Goal: Task Accomplishment & Management: Manage account settings

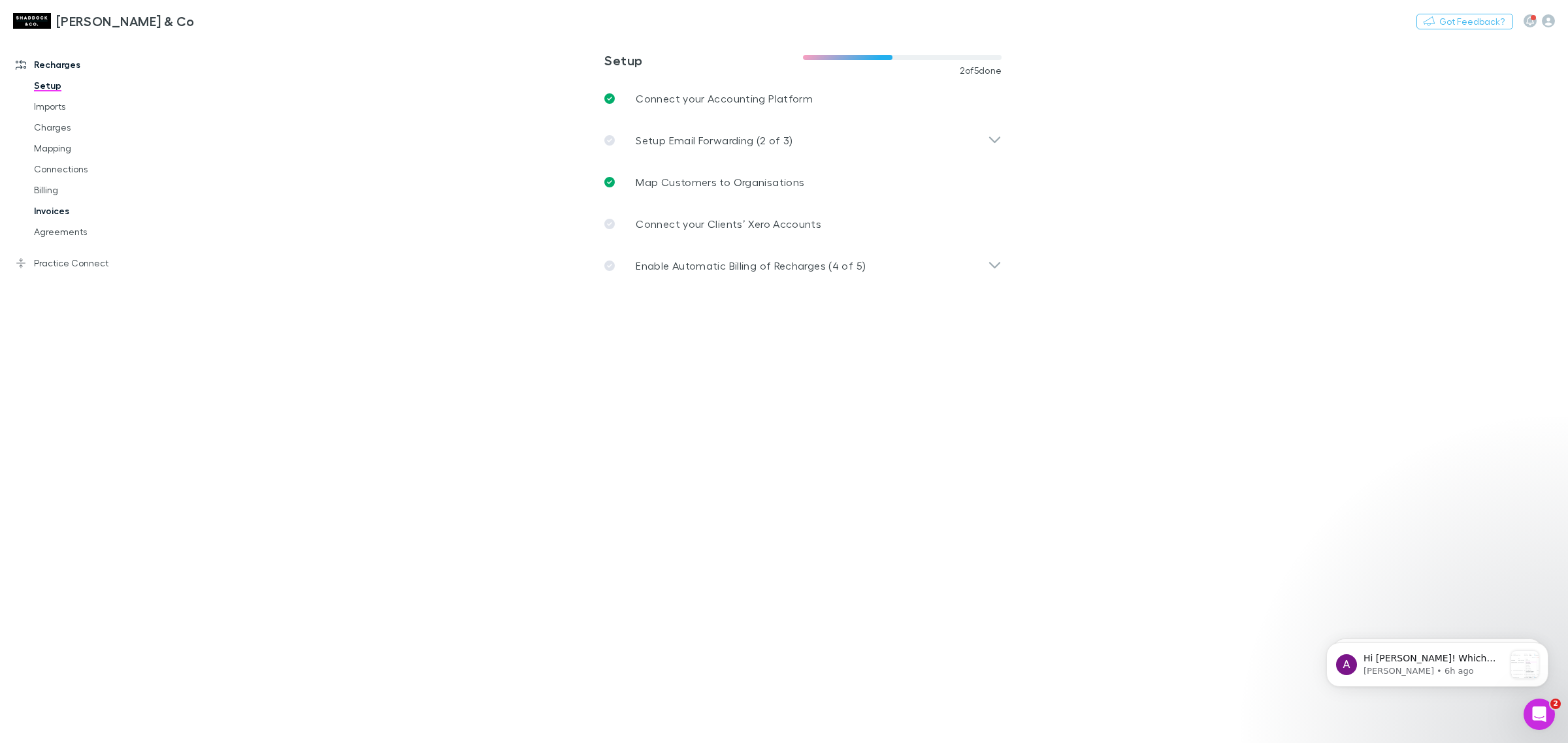
click at [58, 210] on link "Invoices" at bounding box center [102, 210] width 163 height 21
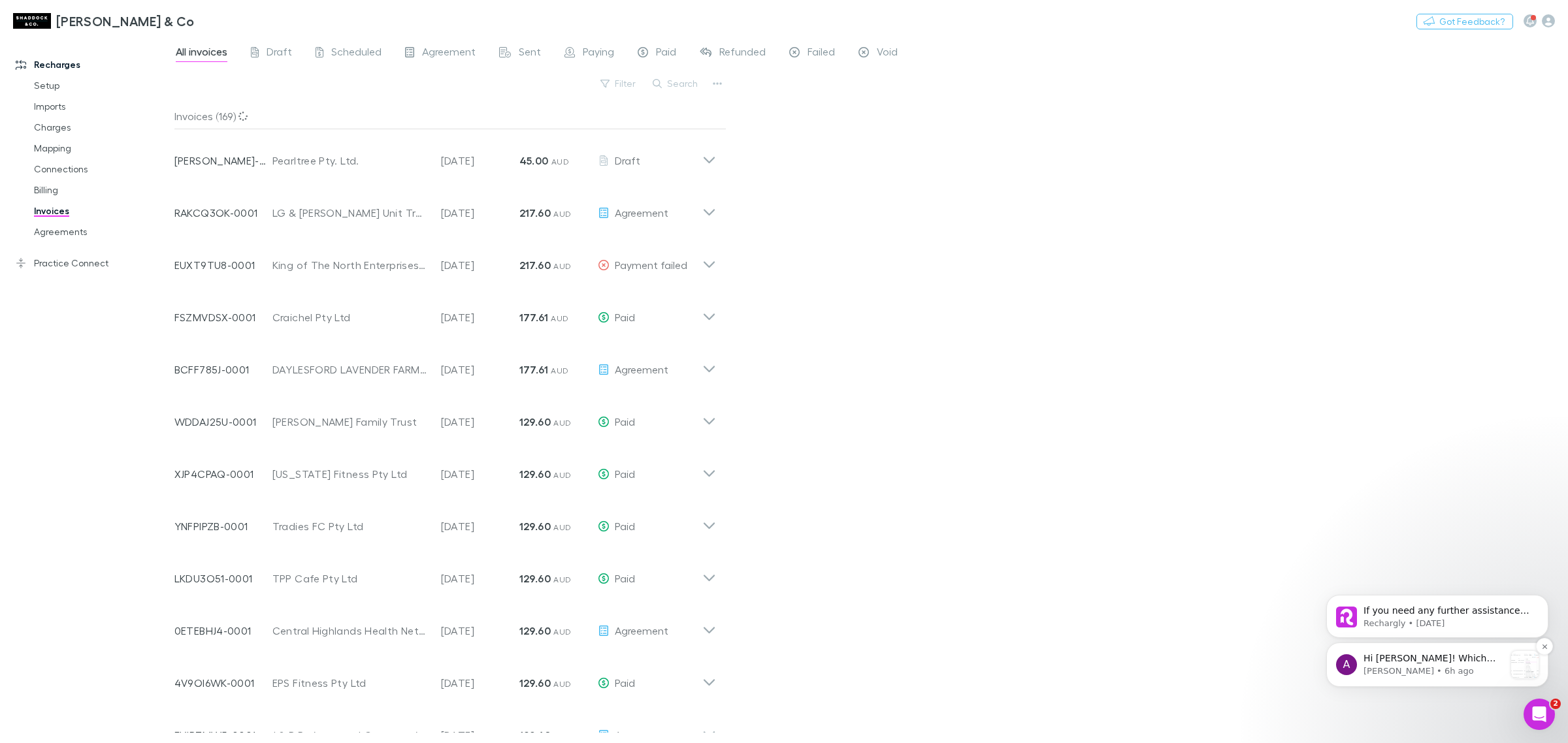
click at [1417, 656] on p "Hi [PERSON_NAME]! Which invoice are you referring to? If the invoice hasn't bee…" at bounding box center [1434, 659] width 141 height 13
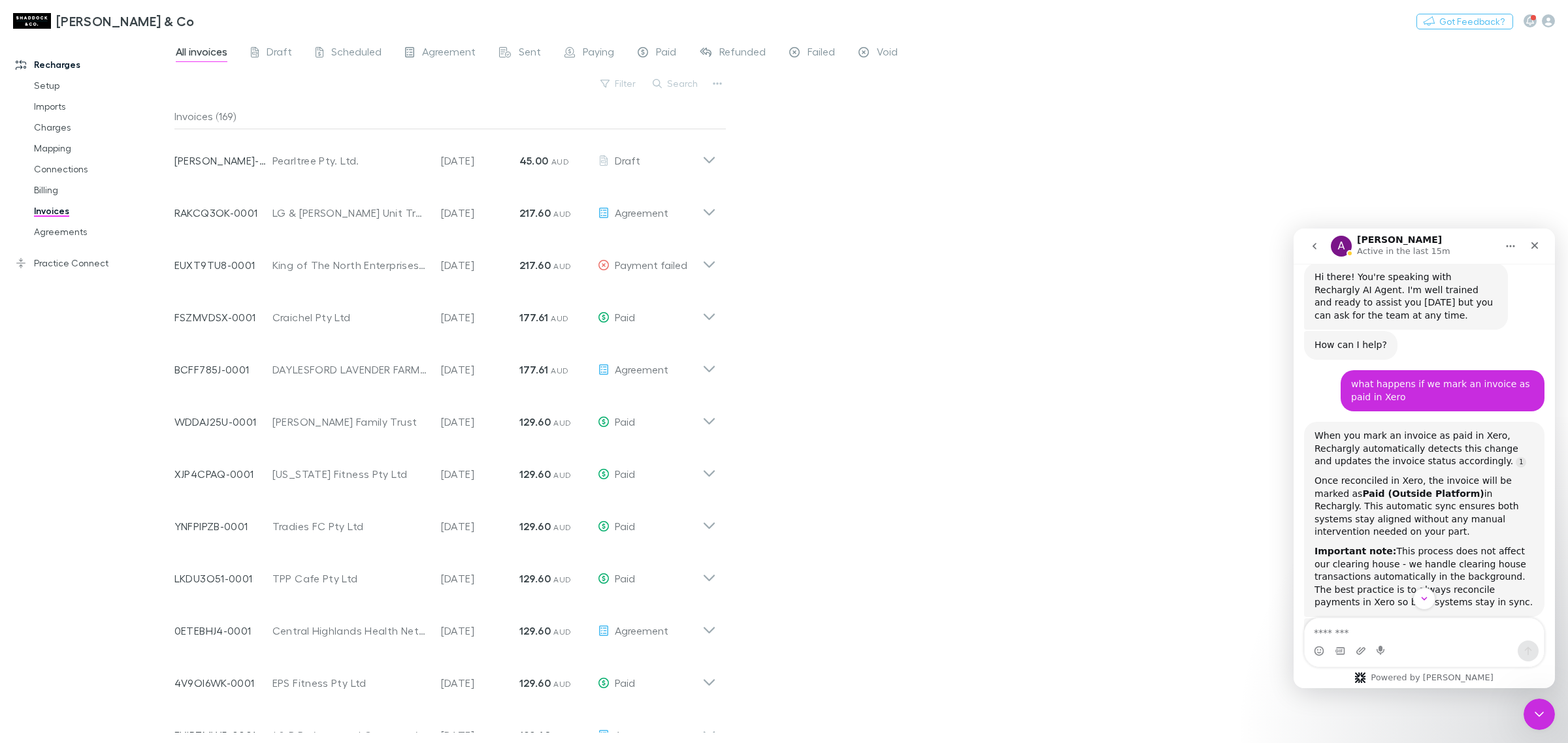
scroll to position [505, 0]
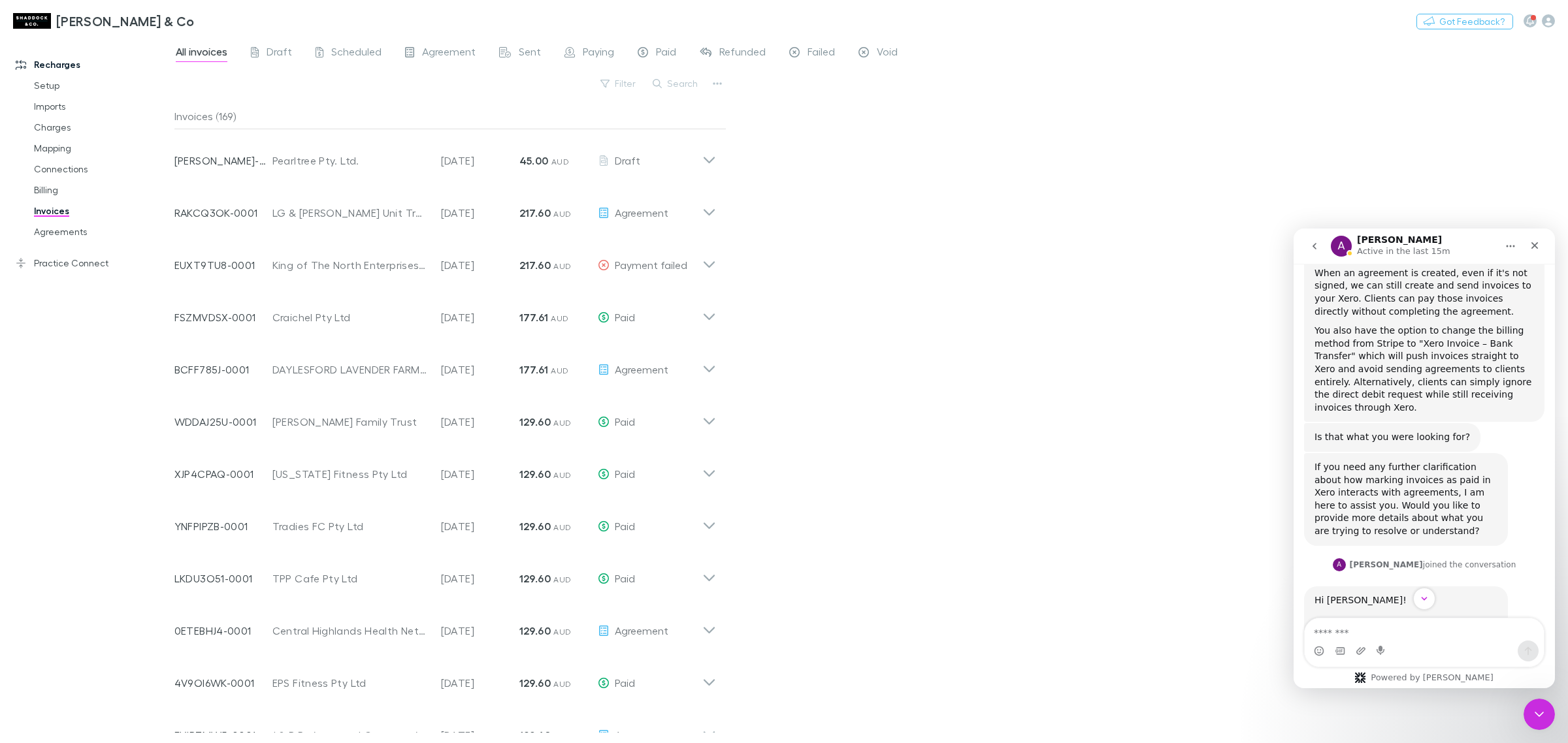
click at [1379, 628] on textarea "Message…" at bounding box center [1424, 629] width 239 height 22
type textarea "**********"
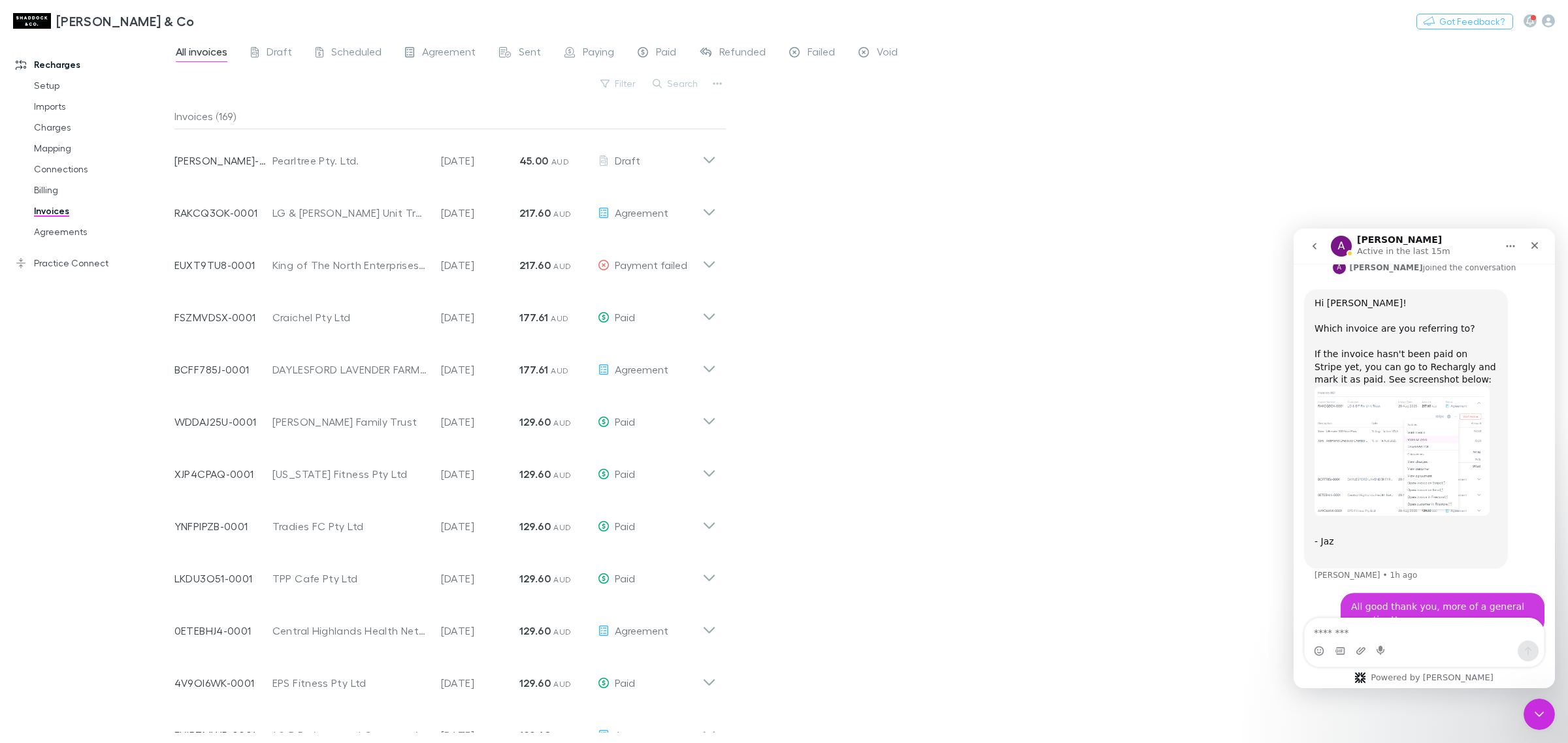
scroll to position [811, 0]
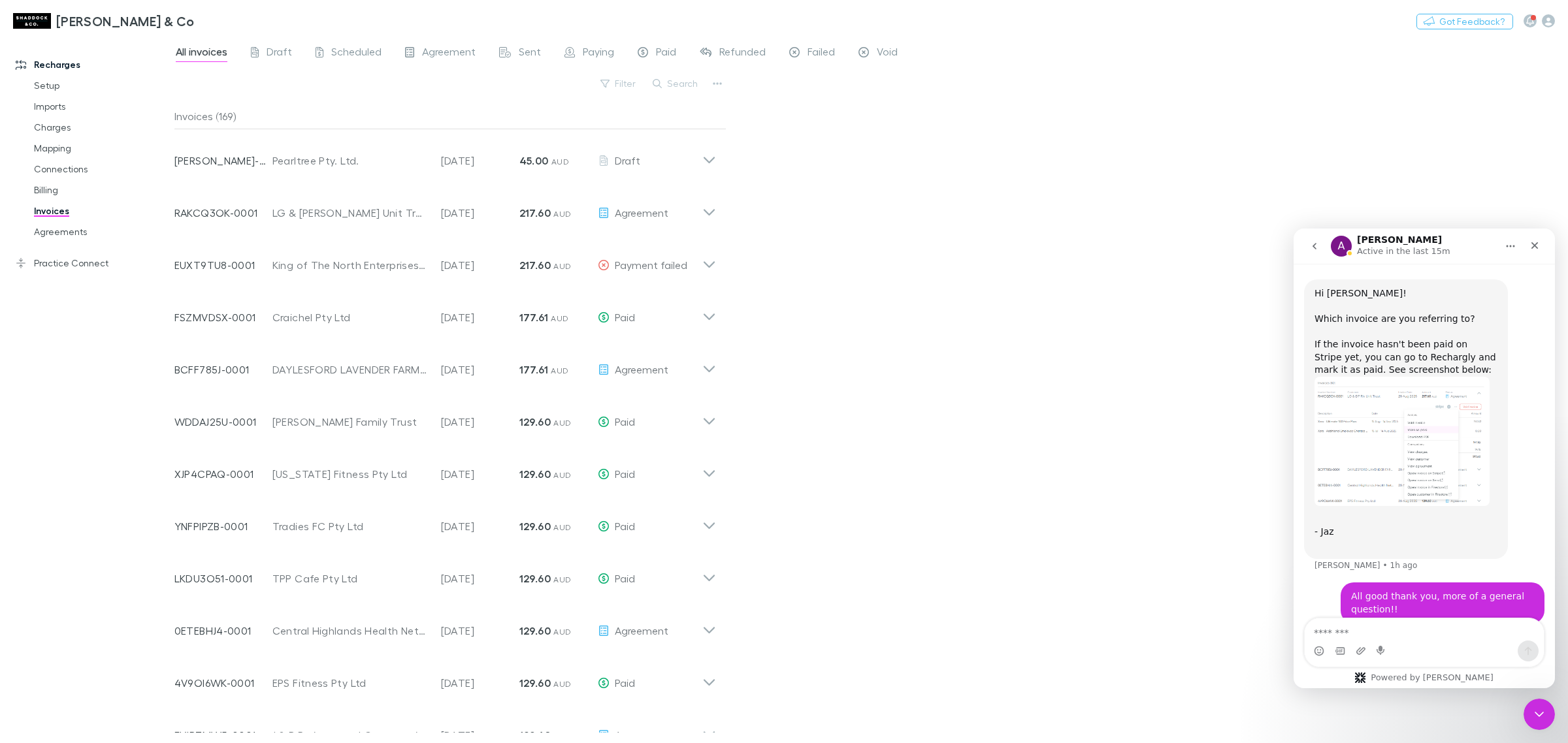
click at [1373, 488] on div "Hi [PERSON_NAME]! Which invoice are you referring to? If the invoice hasn't bee…" at bounding box center [1406, 420] width 183 height 264
click at [1371, 459] on img "Alex says…" at bounding box center [1403, 442] width 175 height 130
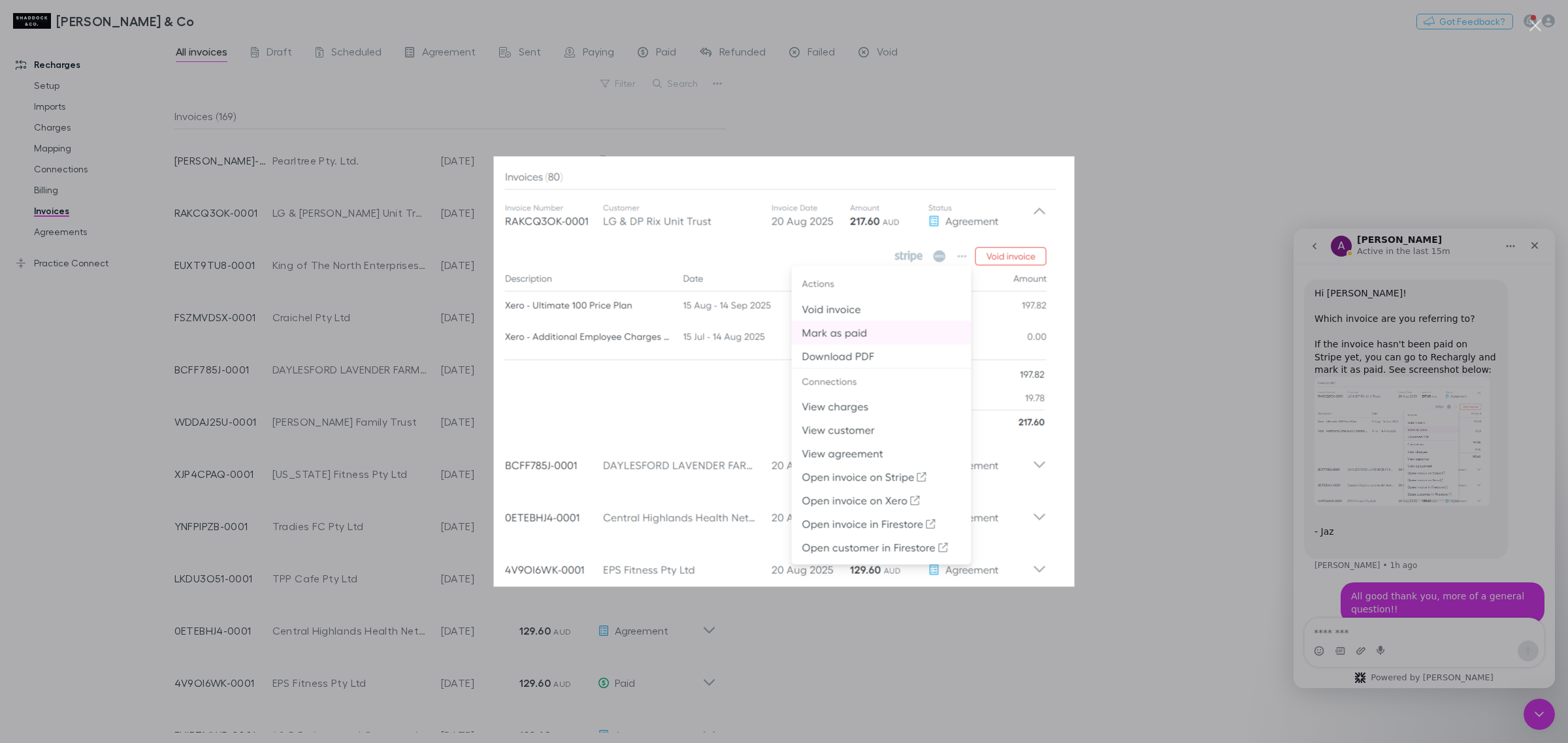
click at [1419, 431] on div "Intercom messenger" at bounding box center [784, 371] width 1568 height 743
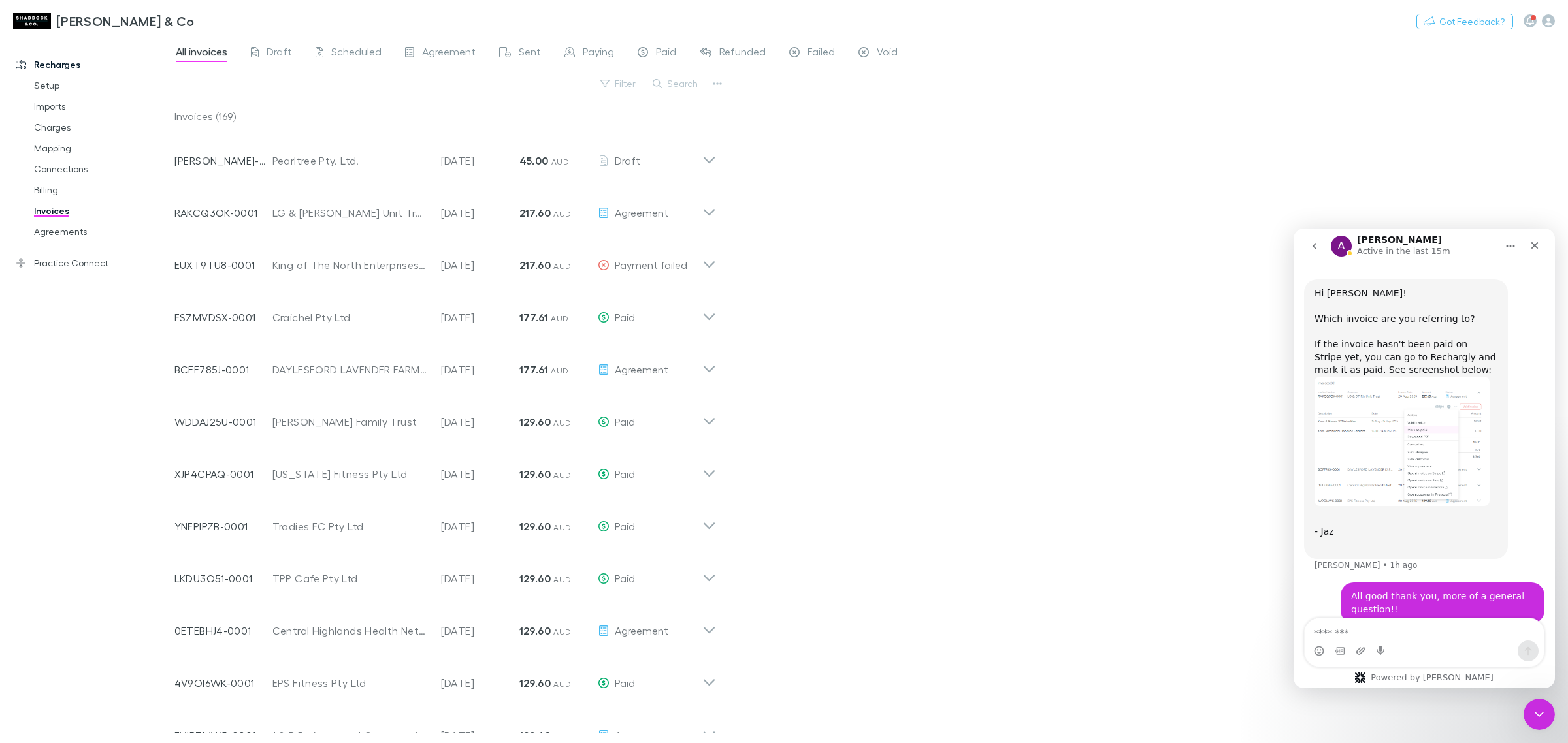
click at [1393, 437] on img "Alex says…" at bounding box center [1403, 442] width 175 height 130
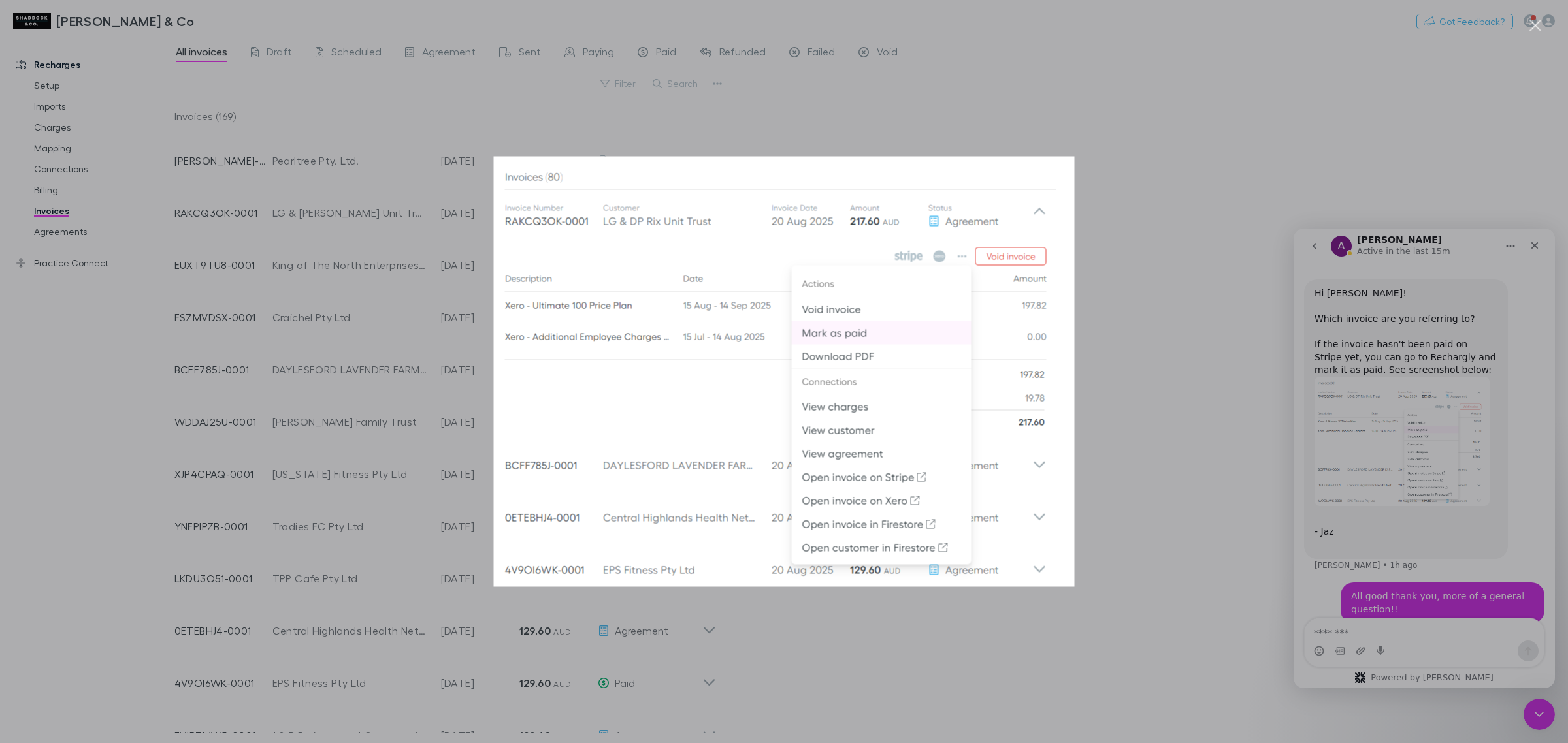
click at [1433, 533] on div "Intercom messenger" at bounding box center [784, 371] width 1568 height 743
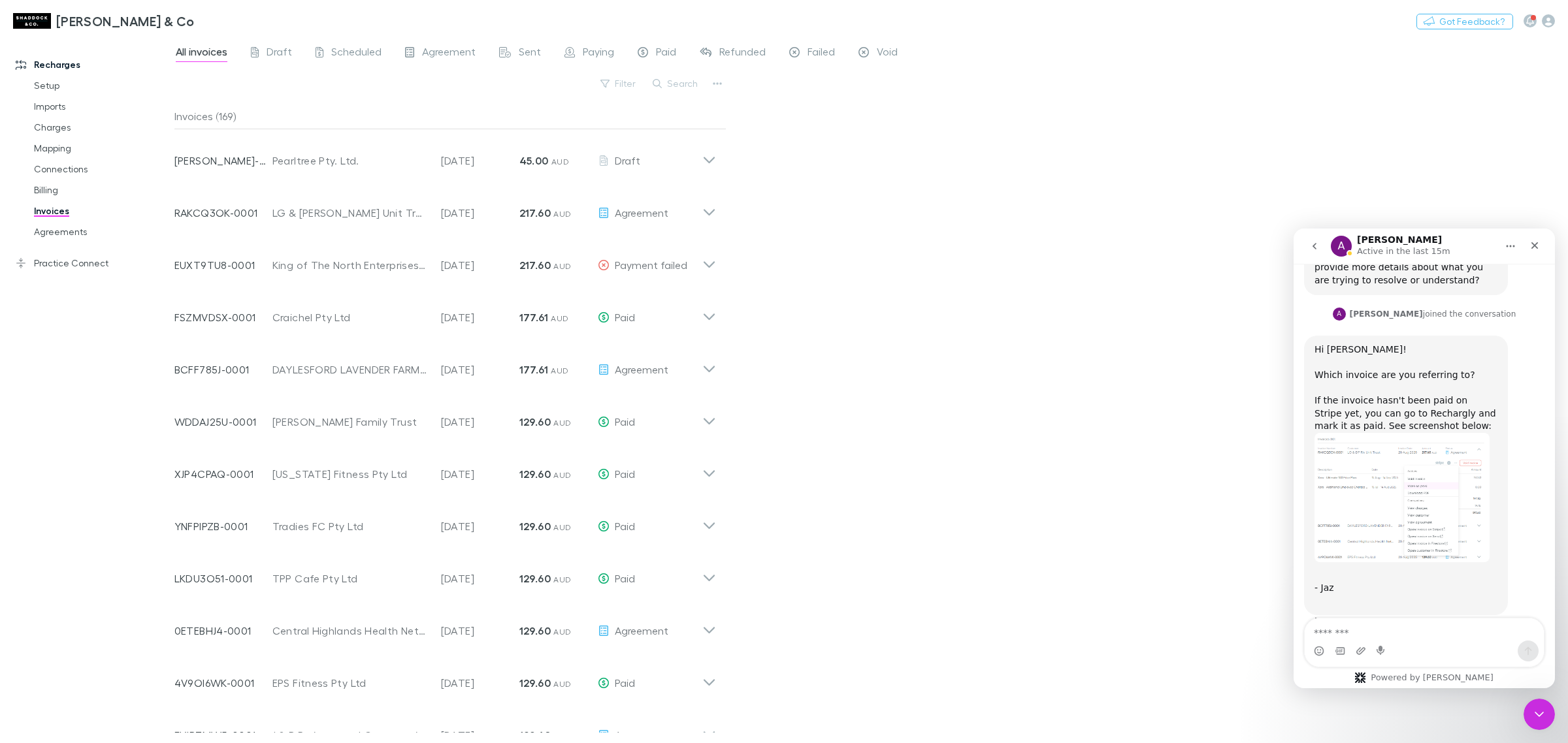
scroll to position [730, 0]
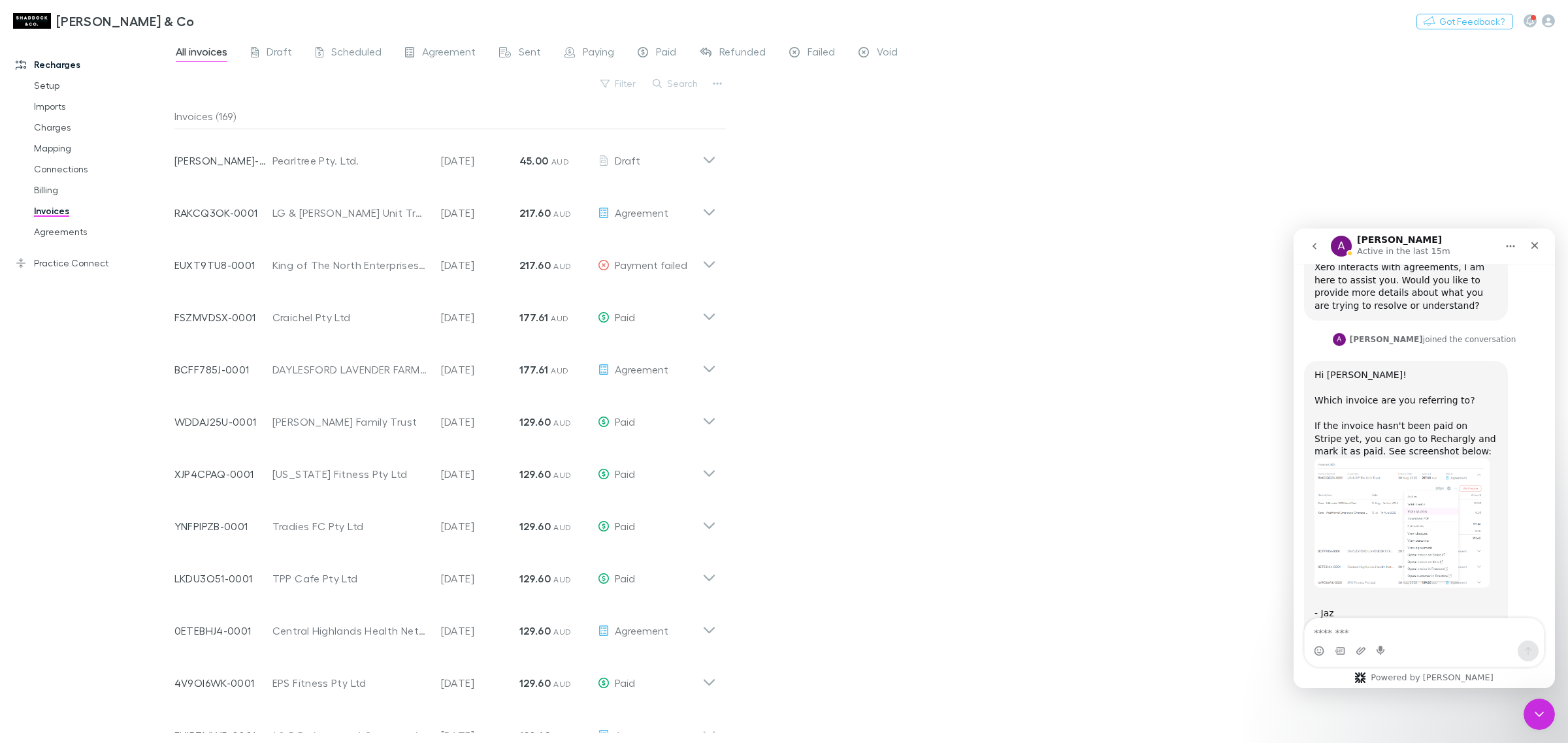
click at [1429, 513] on img "Alex says…" at bounding box center [1403, 523] width 175 height 130
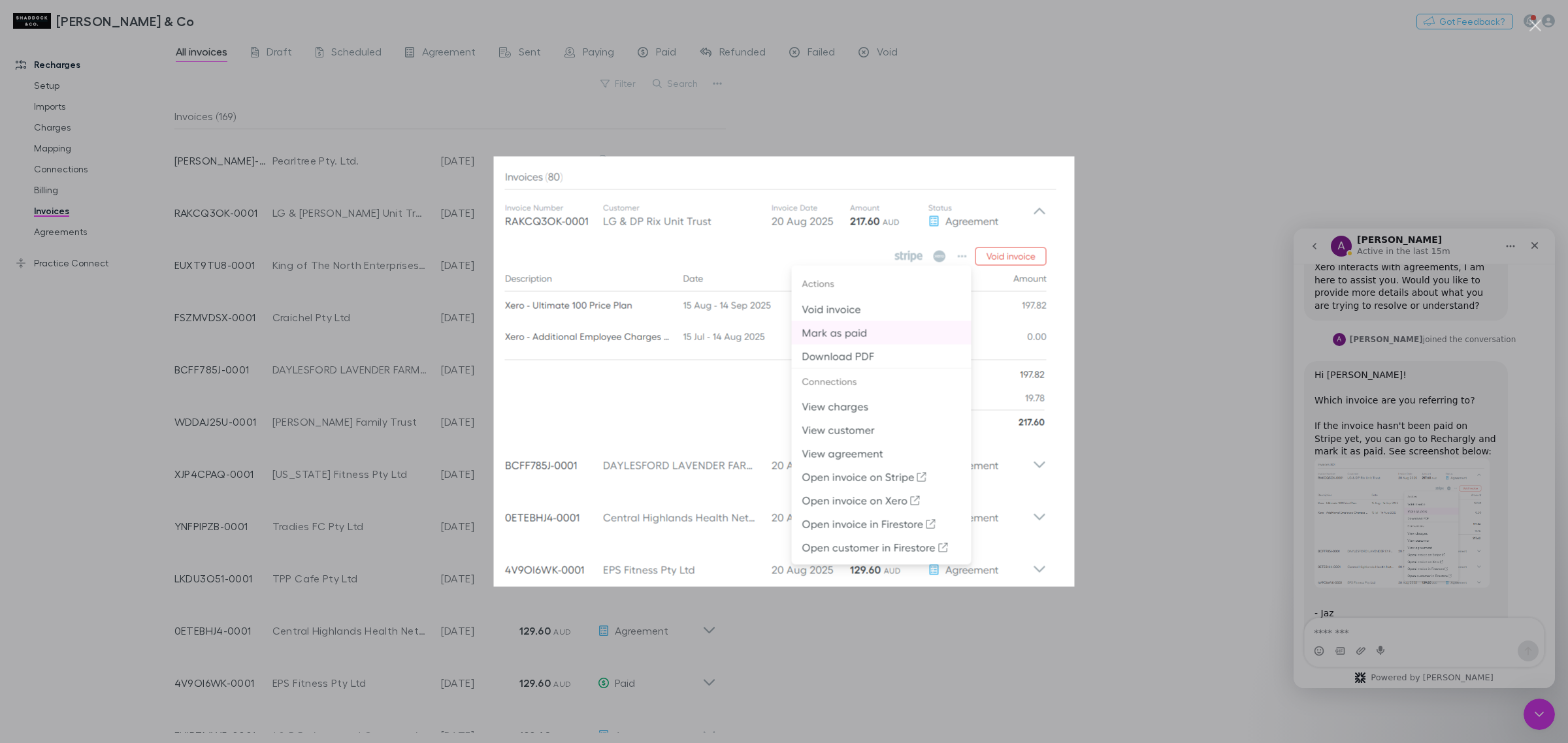
click at [1429, 513] on div "Intercom messenger" at bounding box center [784, 371] width 1568 height 743
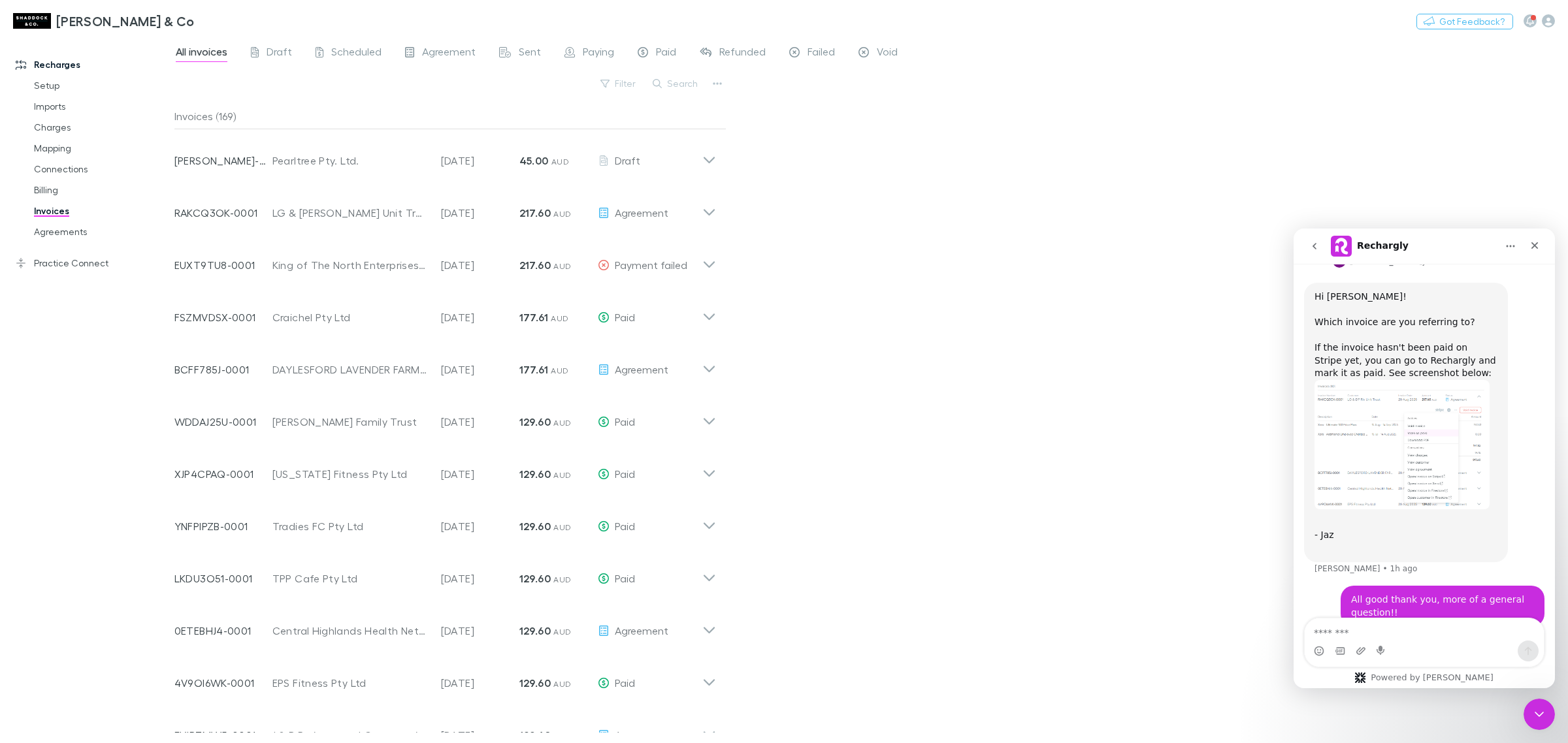
scroll to position [811, 0]
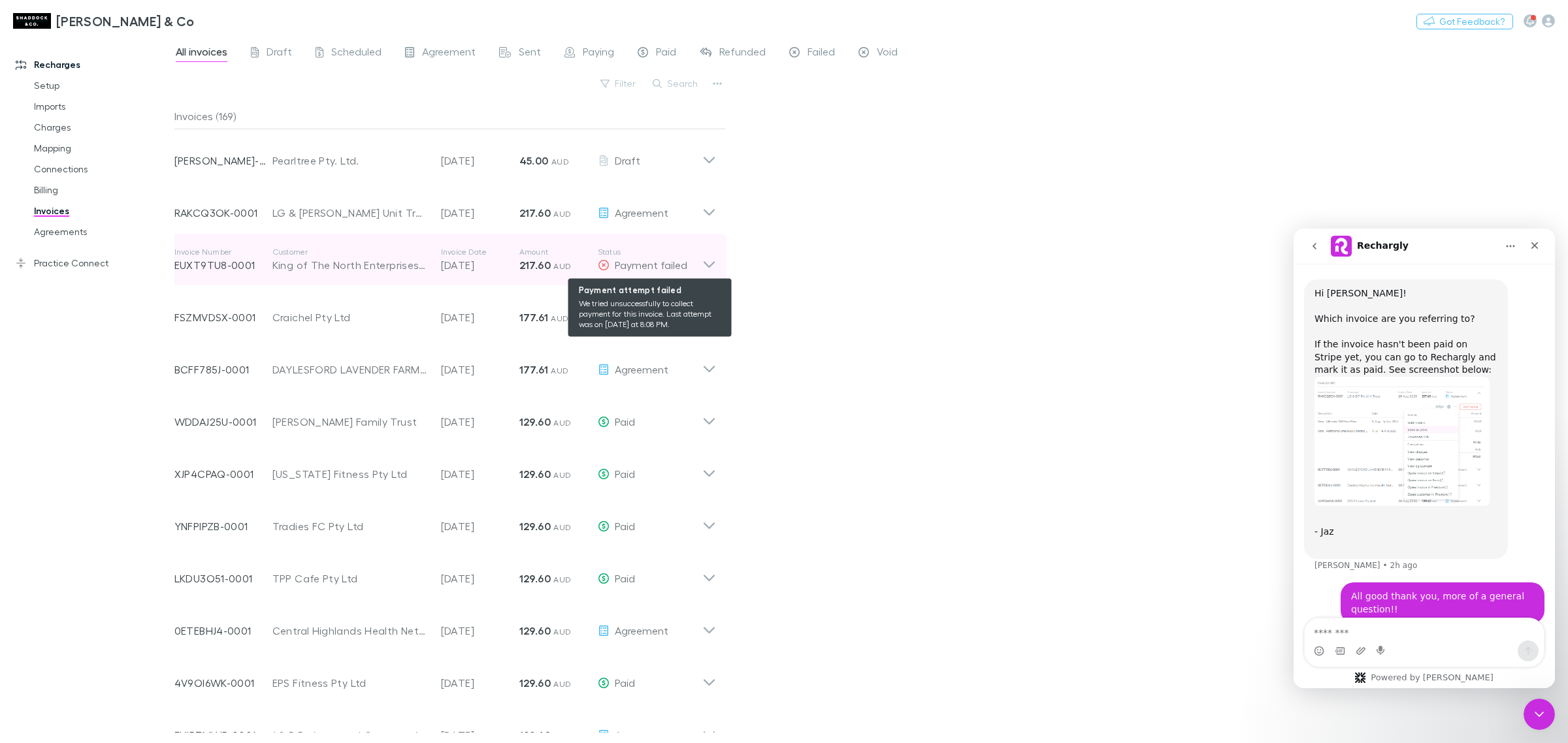
click at [650, 268] on span "Payment failed" at bounding box center [650, 264] width 72 height 13
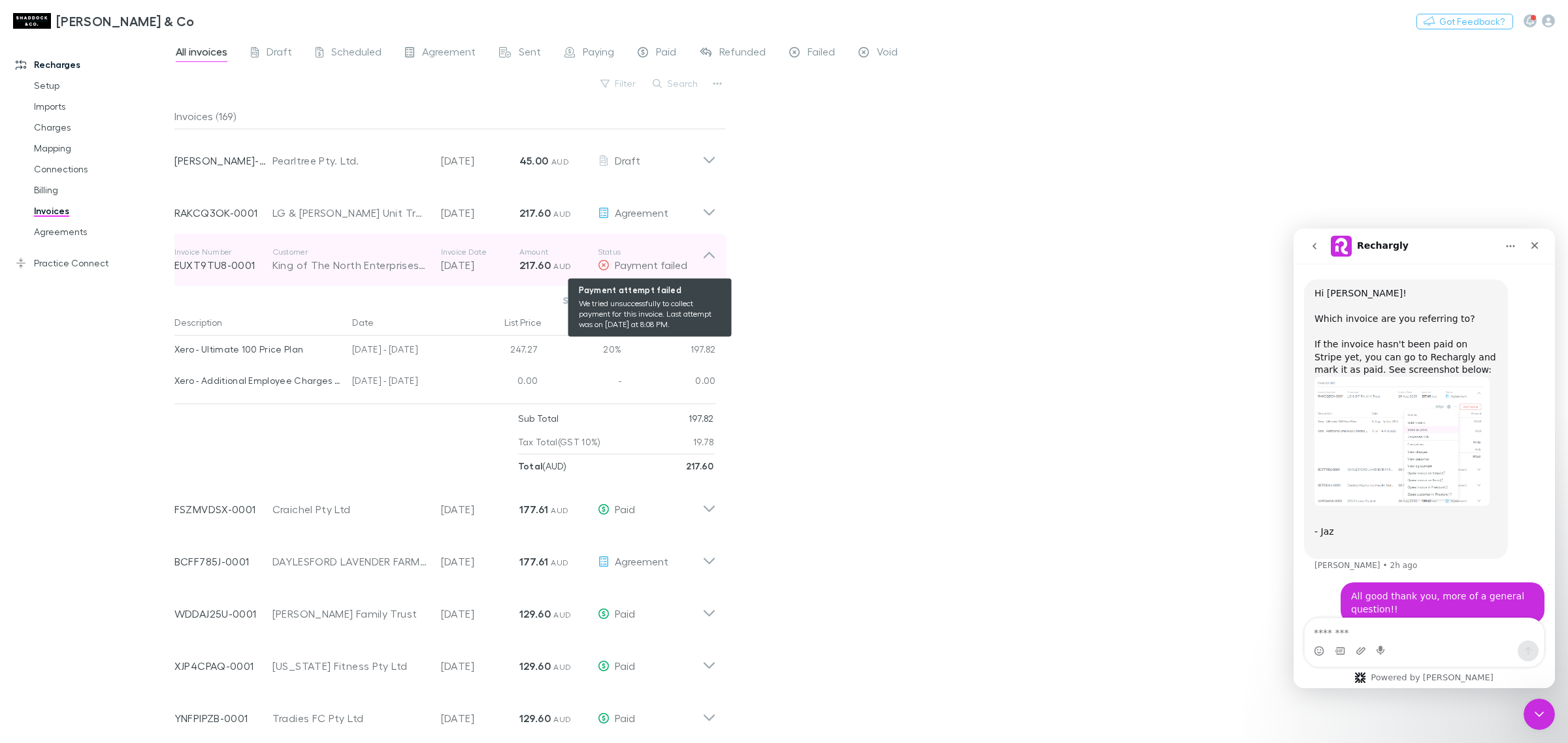
click at [650, 268] on span "Payment failed" at bounding box center [650, 264] width 72 height 13
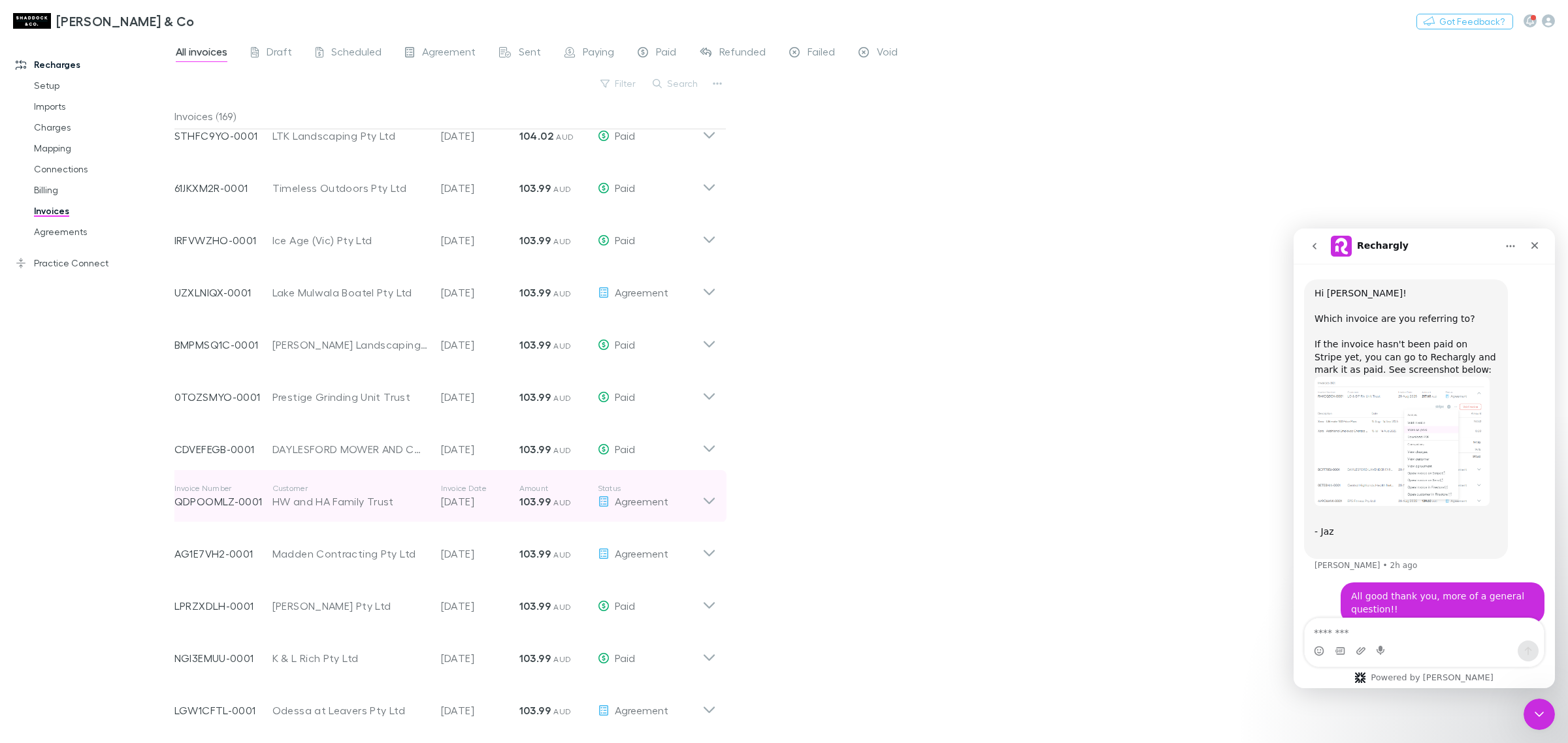
scroll to position [981, 0]
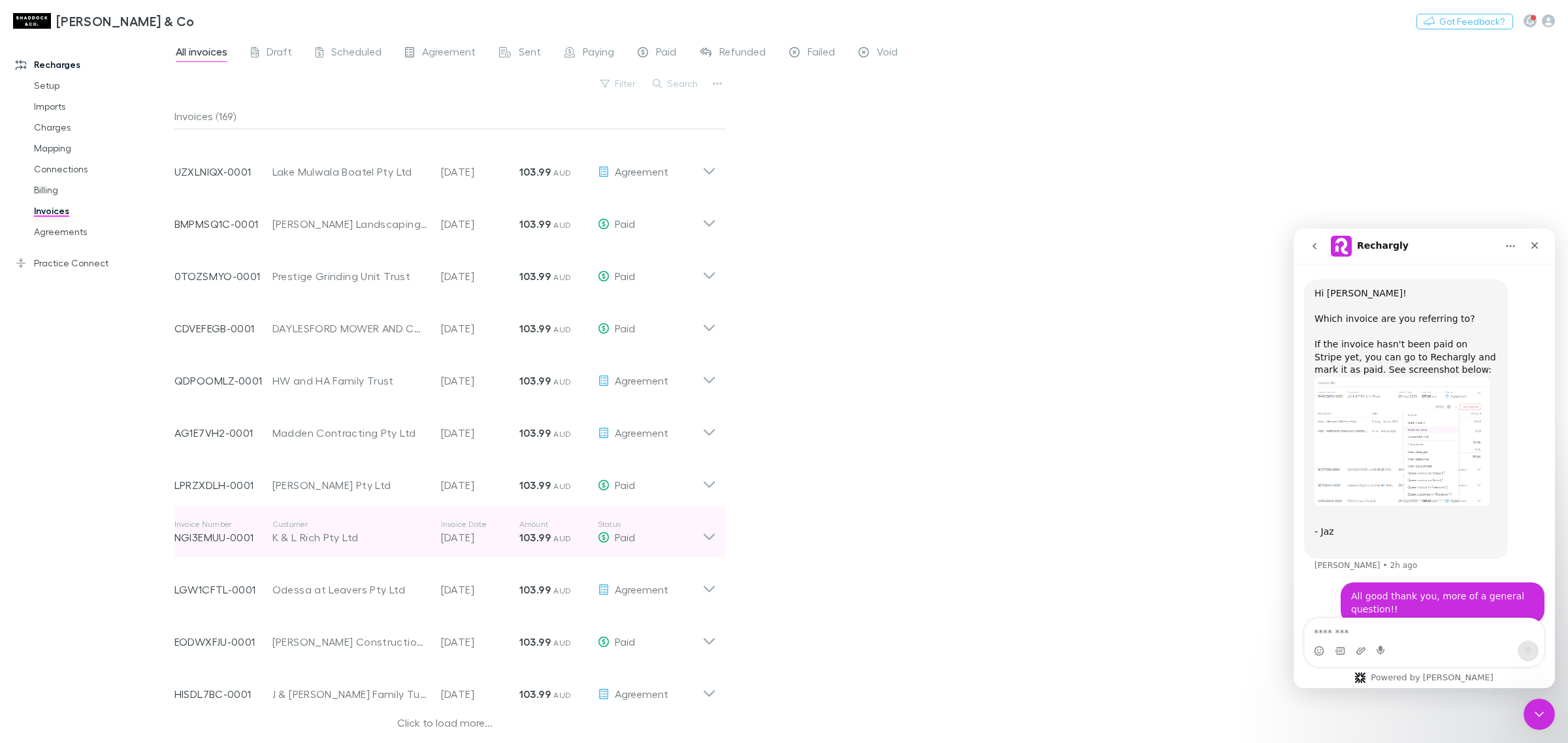
drag, startPoint x: 423, startPoint y: 723, endPoint x: 466, endPoint y: 550, distance: 178.3
click at [423, 723] on div "Click to load more..." at bounding box center [445, 725] width 541 height 20
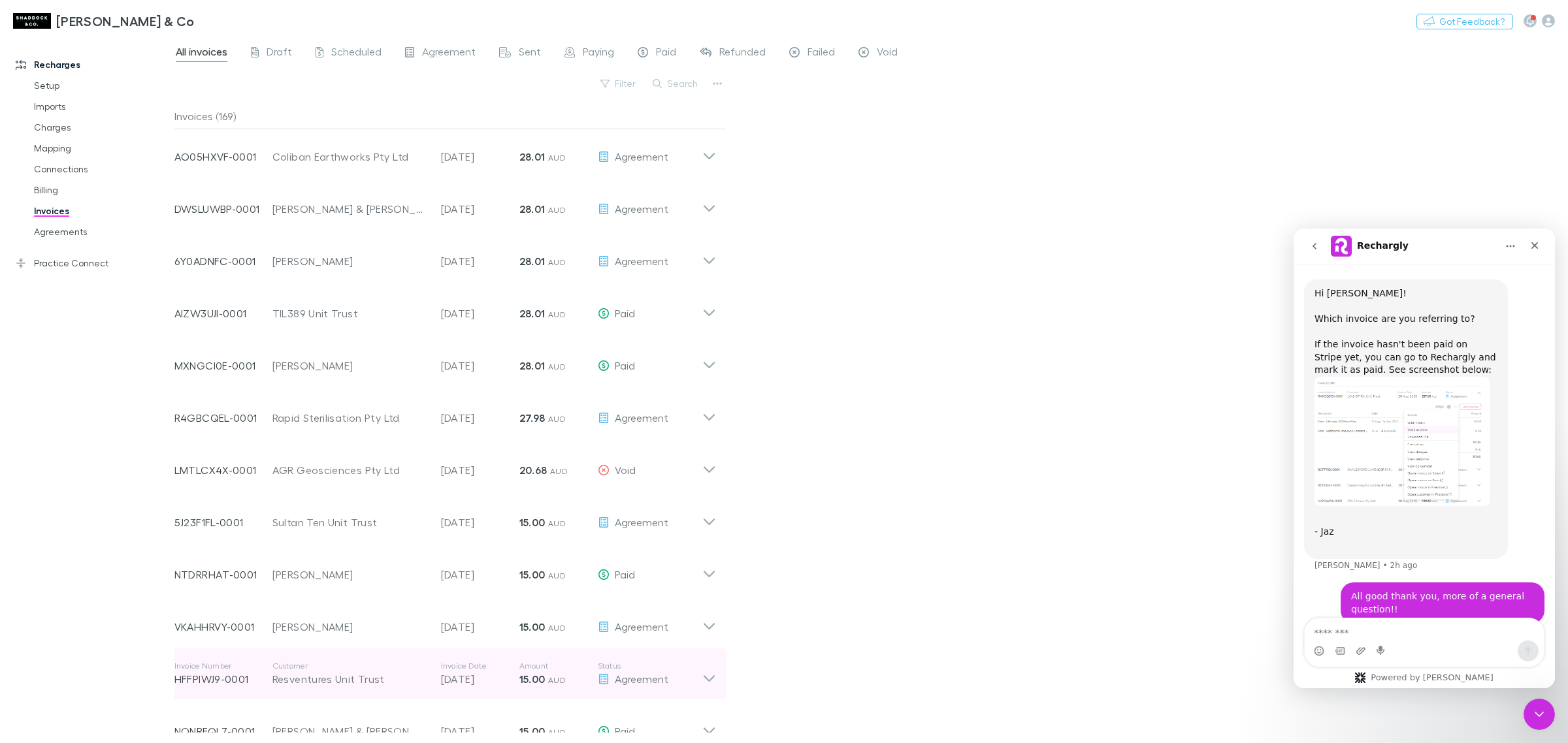
scroll to position [7810, 0]
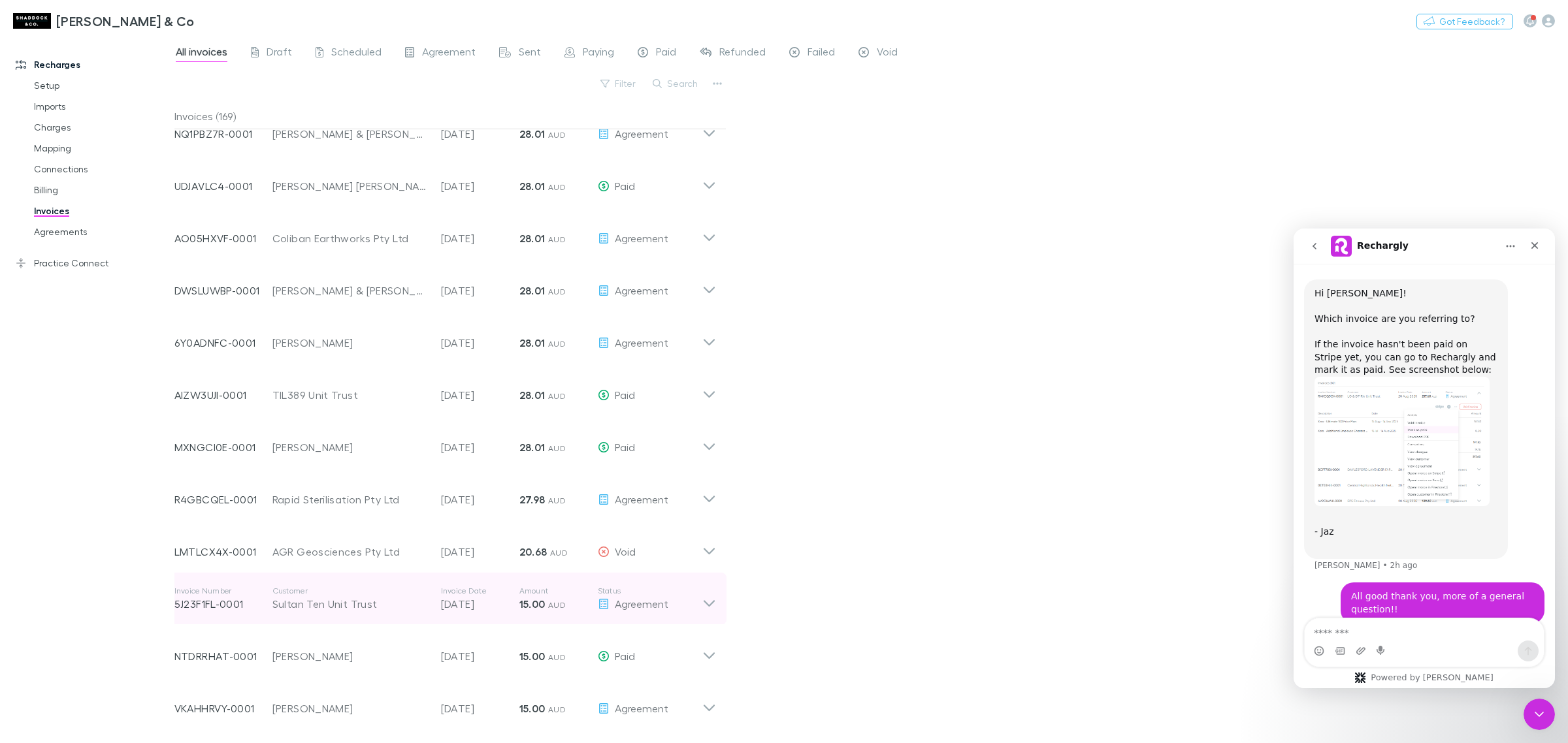
click at [709, 589] on icon at bounding box center [709, 598] width 14 height 26
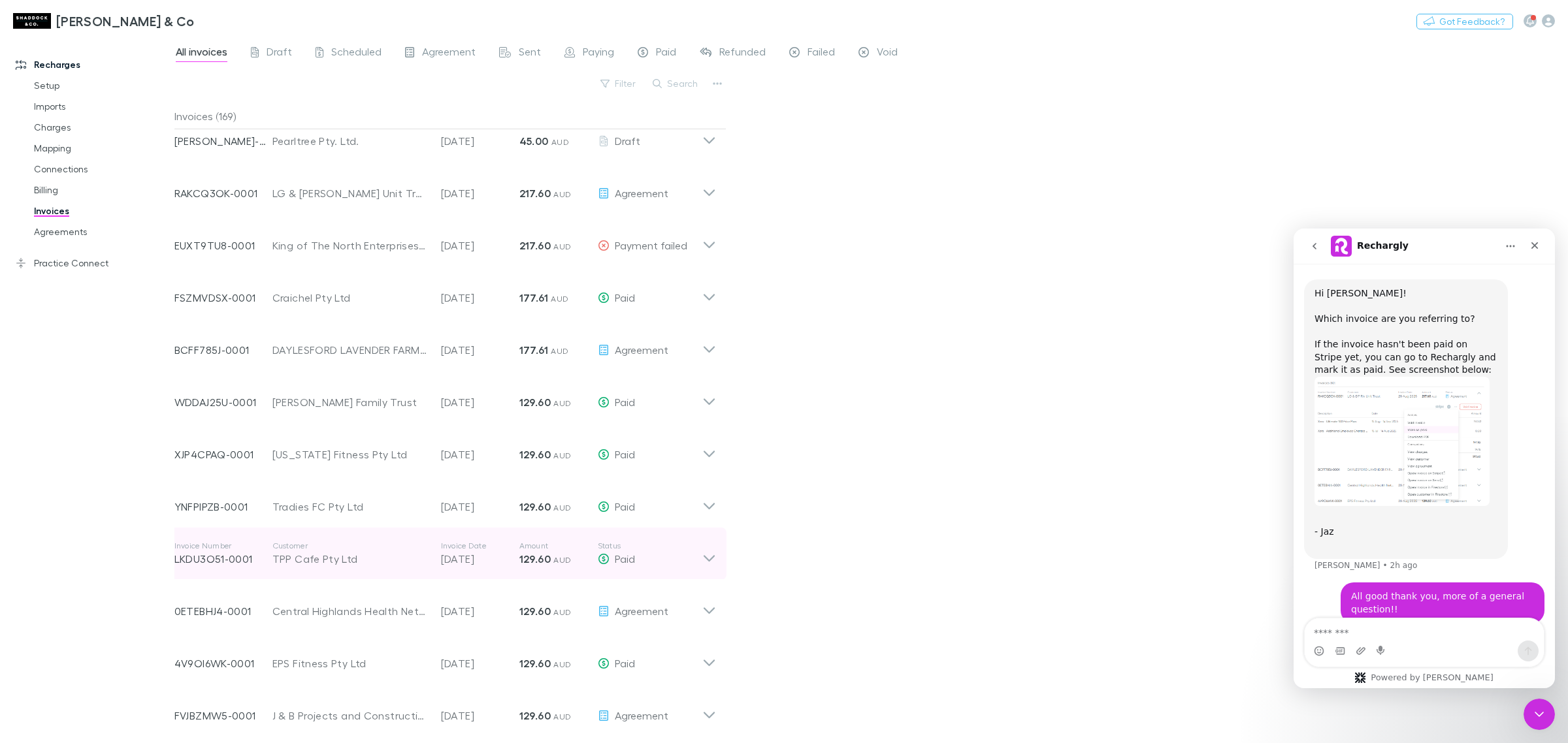
scroll to position [0, 0]
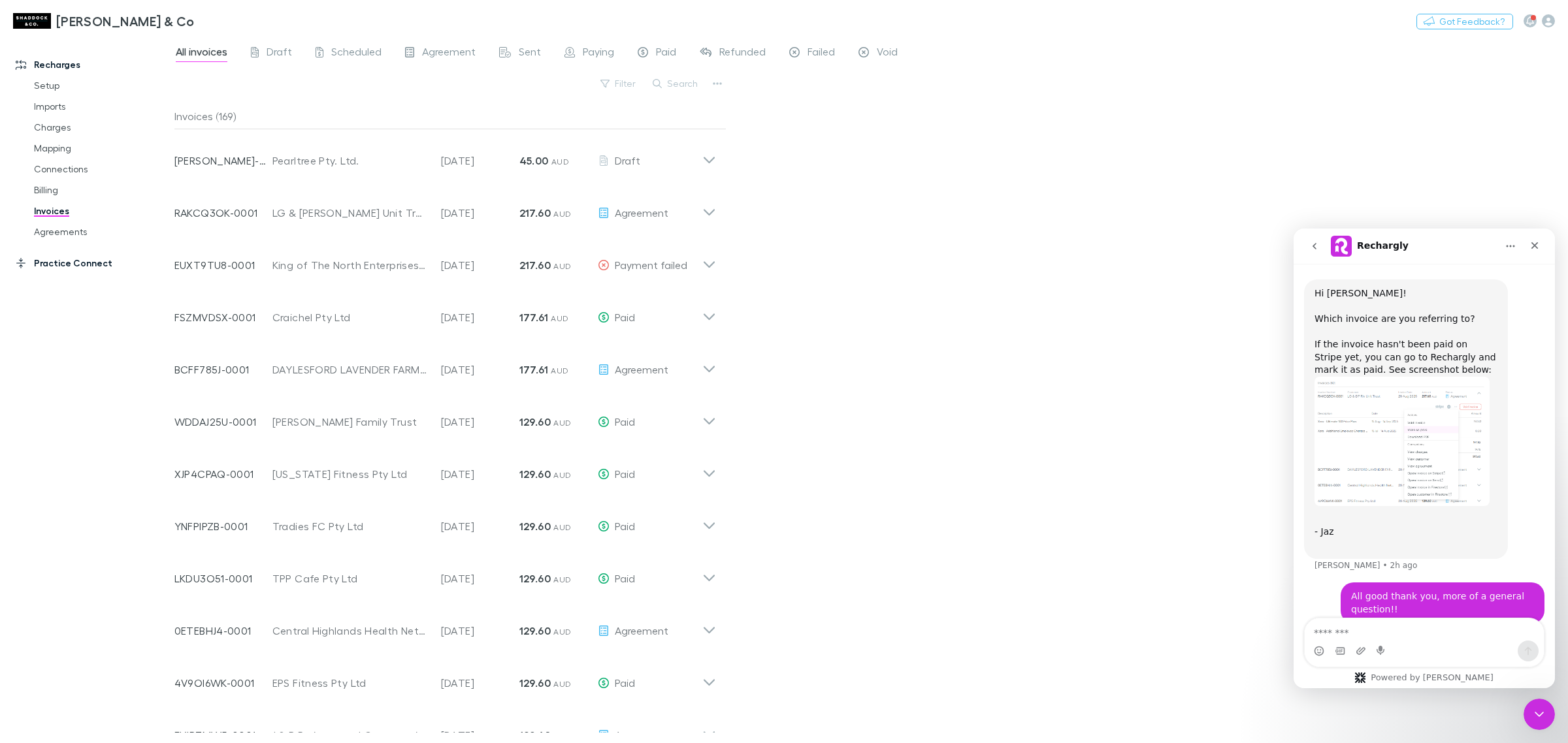
drag, startPoint x: 72, startPoint y: 226, endPoint x: 60, endPoint y: 263, distance: 38.9
click at [72, 226] on link "Agreements" at bounding box center [102, 231] width 163 height 21
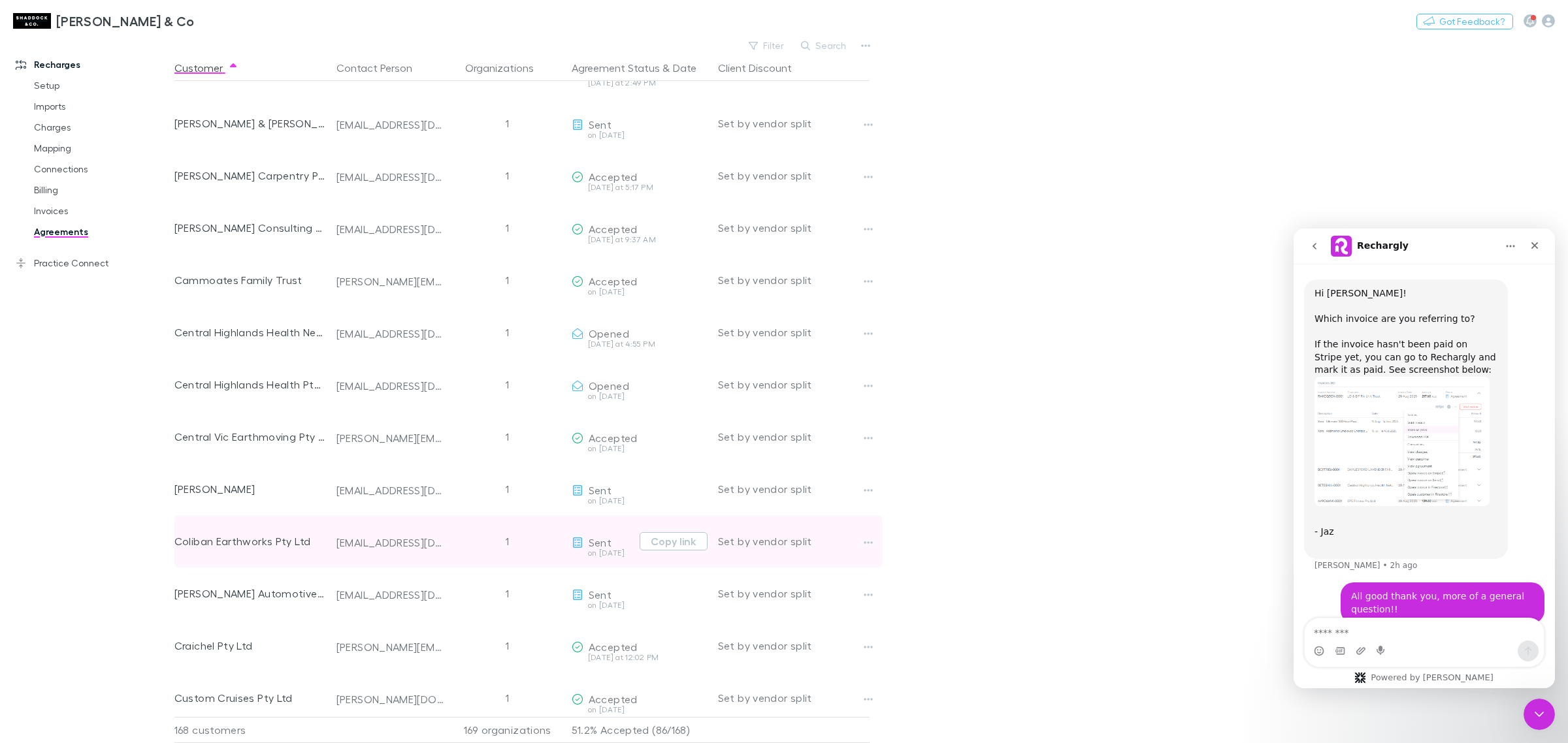
scroll to position [1388, 0]
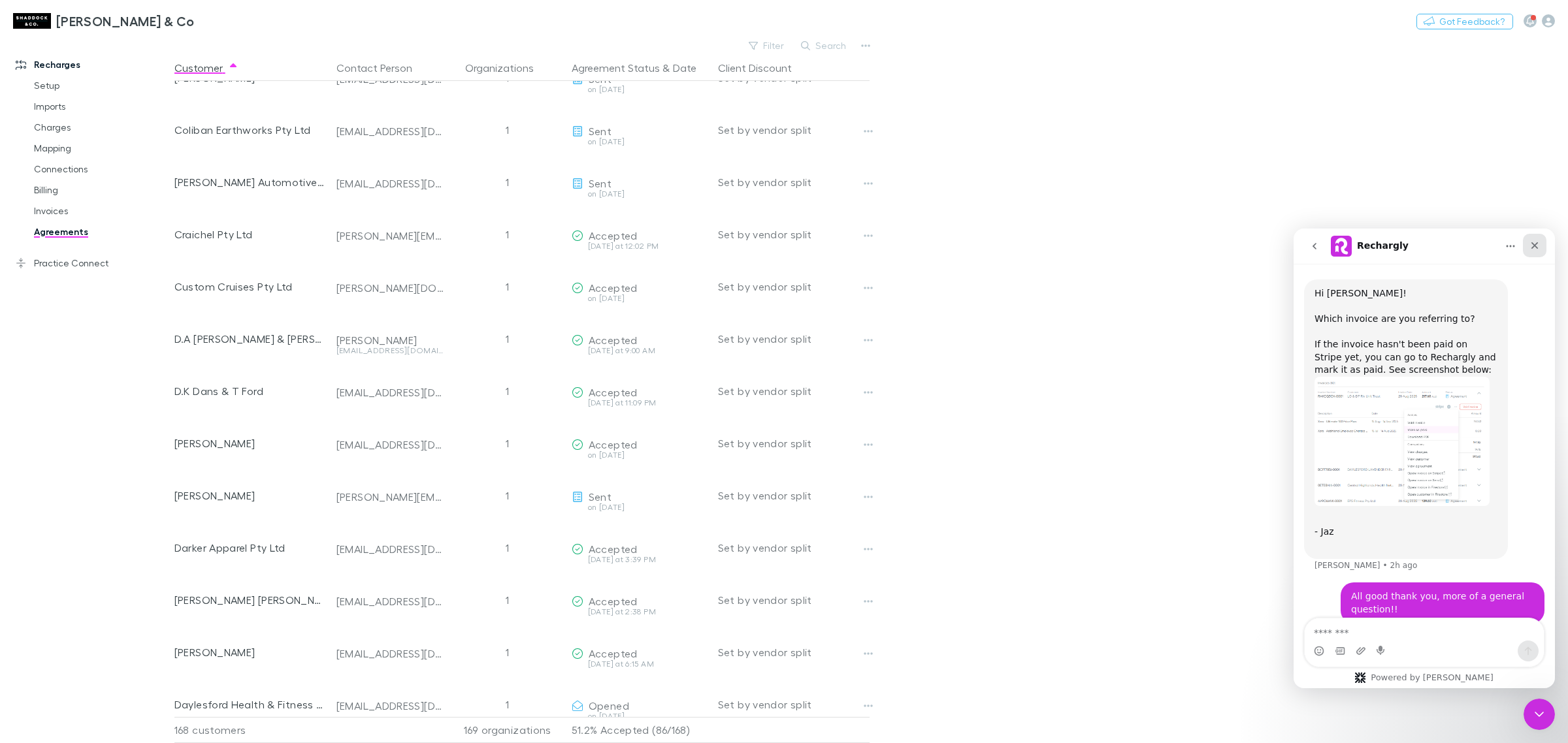
click at [1534, 246] on icon "Close" at bounding box center [1535, 246] width 7 height 7
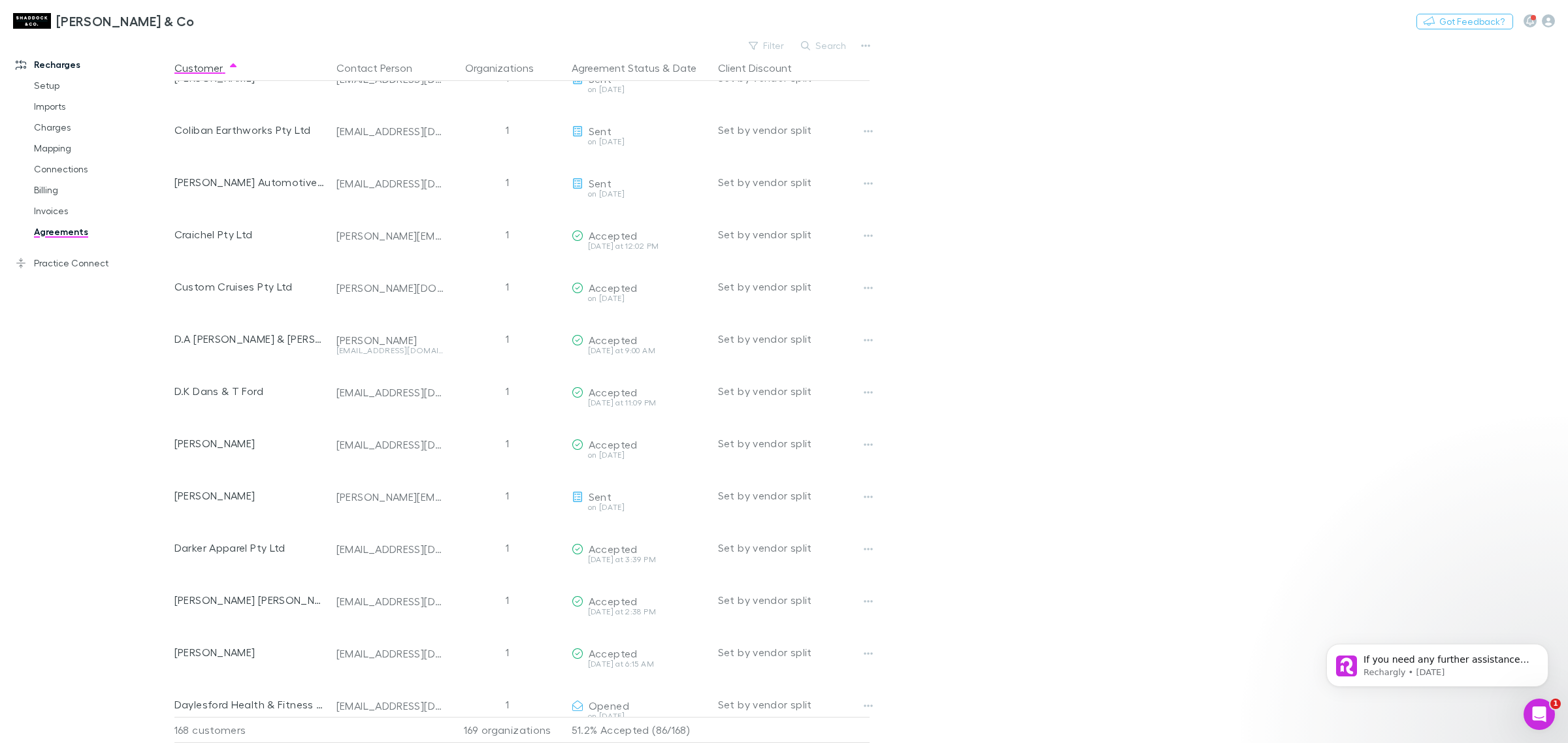
scroll to position [811, 0]
click at [1542, 648] on icon "Dismiss notification" at bounding box center [1545, 647] width 7 height 7
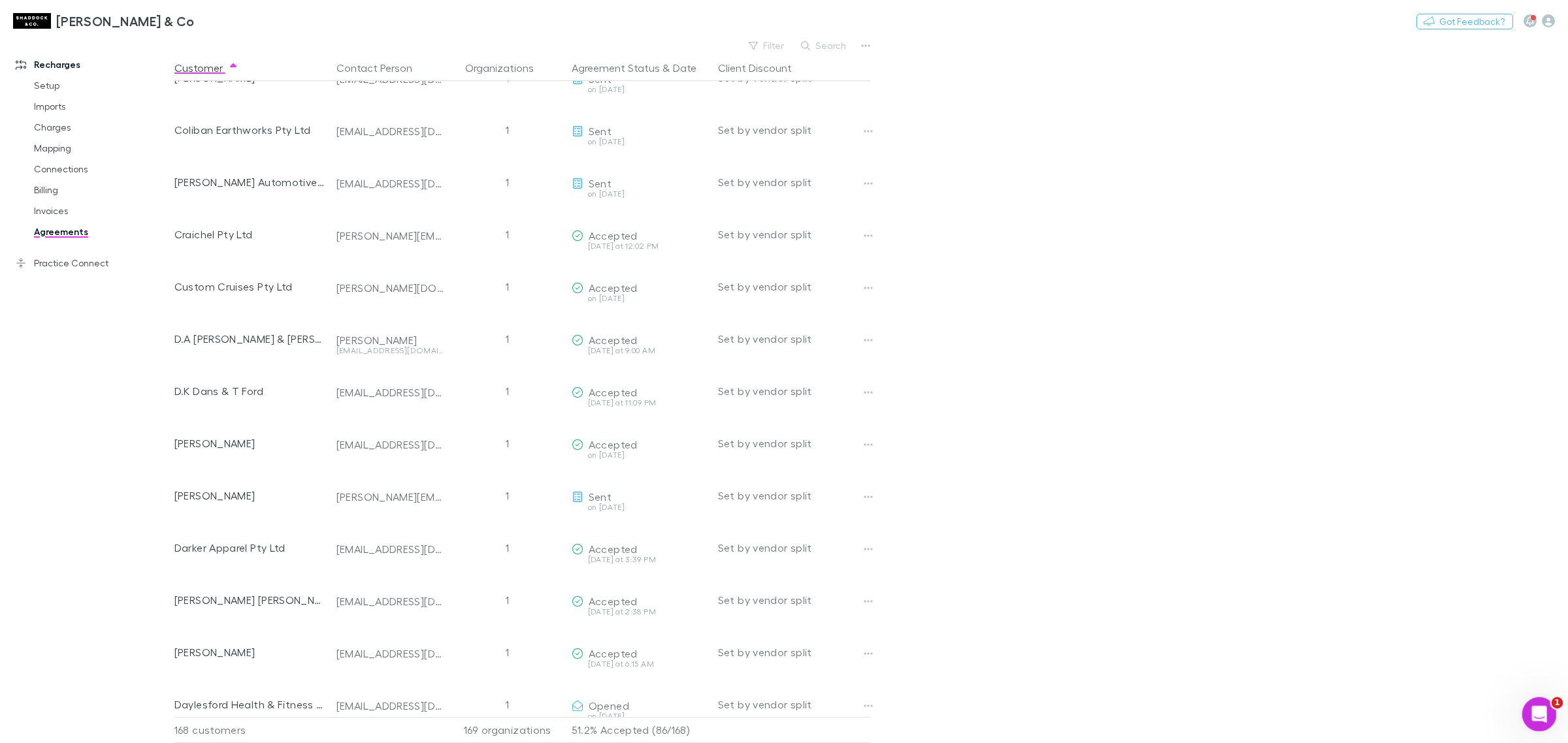
click at [1534, 716] on icon "Open Intercom Messenger" at bounding box center [1537, 712] width 21 height 21
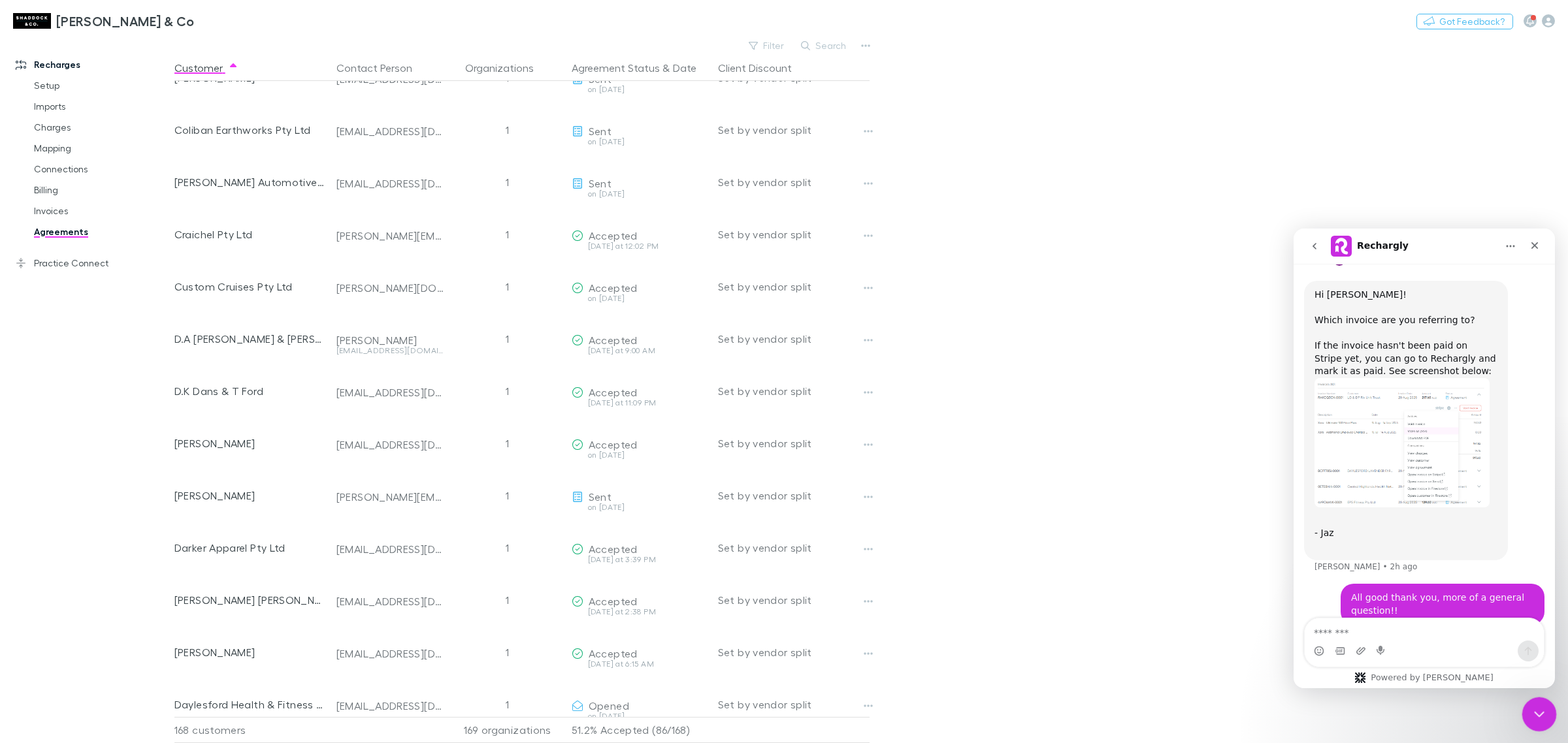
click at [1534, 716] on icon "Close Intercom Messenger" at bounding box center [1537, 712] width 16 height 16
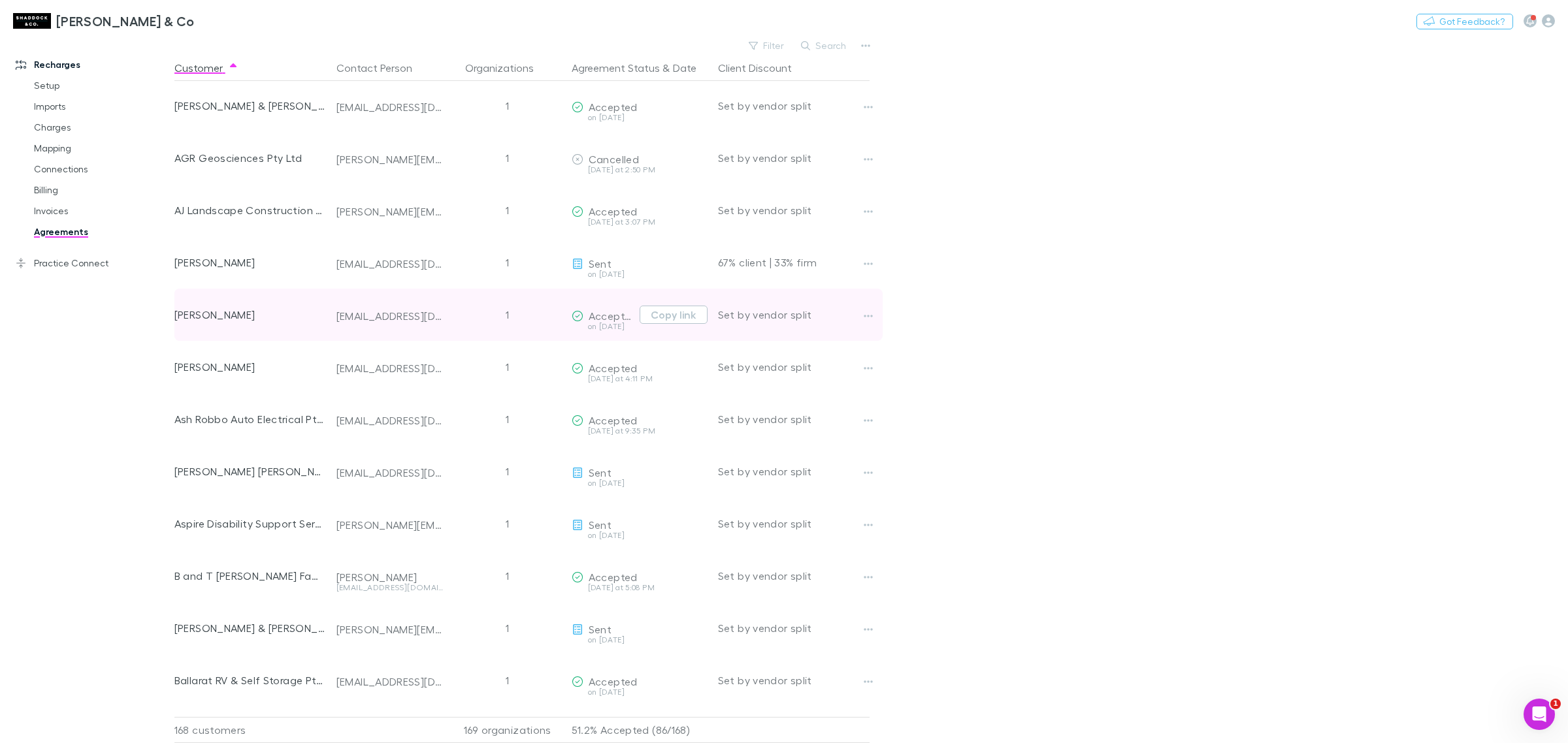
scroll to position [0, 0]
